Goal: Download file/media

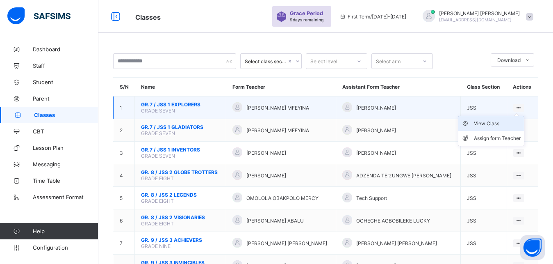
click at [498, 128] on div "View Class" at bounding box center [497, 123] width 47 height 8
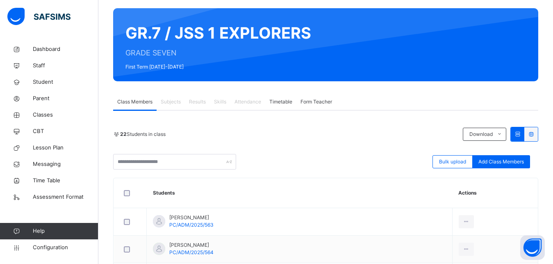
scroll to position [66, 0]
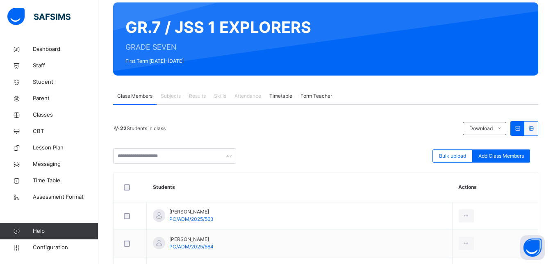
click at [521, 128] on icon at bounding box center [517, 128] width 7 height 6
click at [535, 130] on icon at bounding box center [531, 128] width 7 height 6
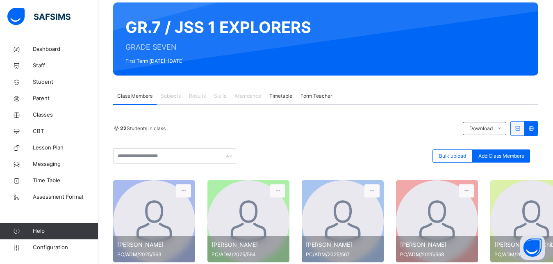
click at [521, 128] on icon at bounding box center [517, 128] width 7 height 6
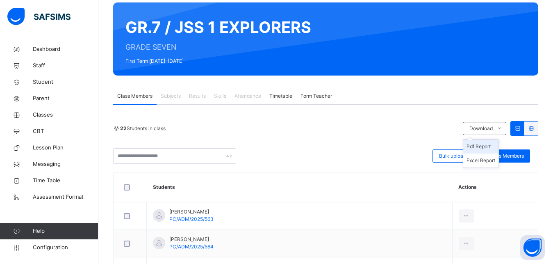
click at [497, 145] on li "Pdf Report" at bounding box center [481, 146] width 35 height 14
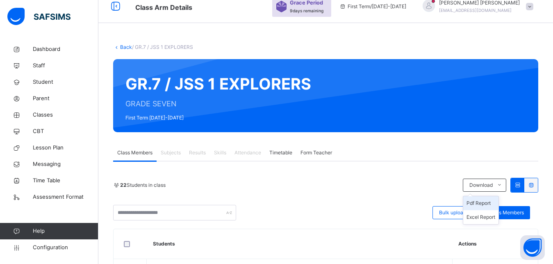
scroll to position [0, 0]
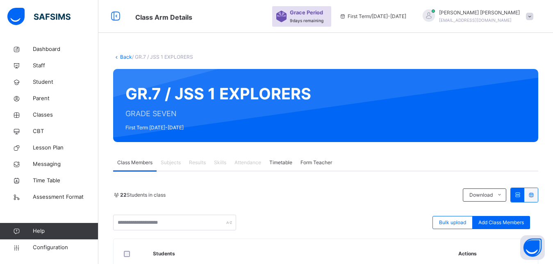
click at [126, 60] on link "Back" at bounding box center [126, 57] width 12 height 6
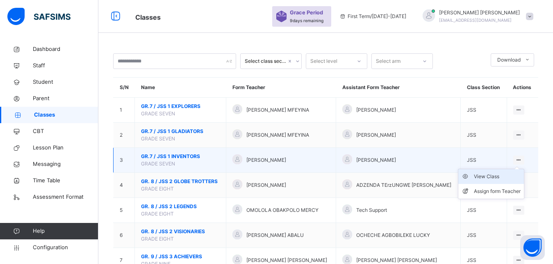
click at [506, 180] on div "View Class" at bounding box center [497, 176] width 47 height 8
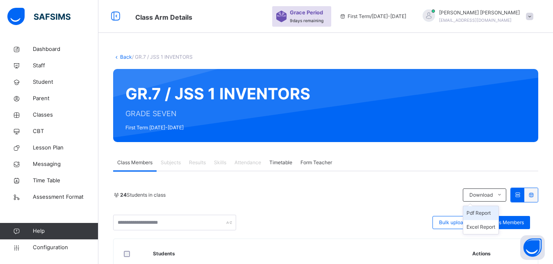
click at [488, 213] on li "Pdf Report" at bounding box center [481, 213] width 35 height 14
